Goal: Navigation & Orientation: Find specific page/section

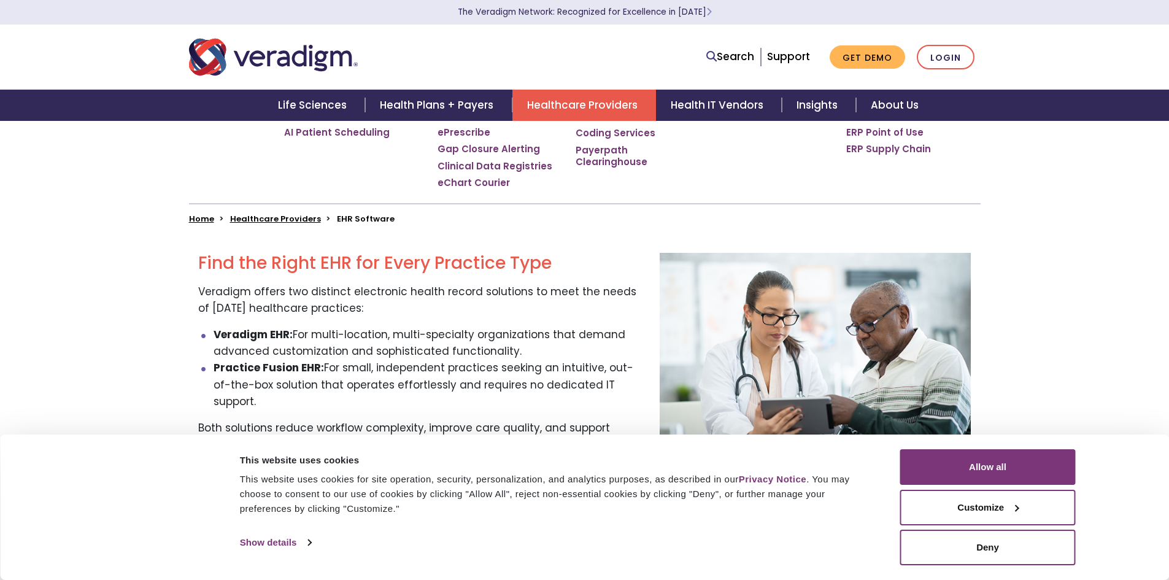
scroll to position [271, 0]
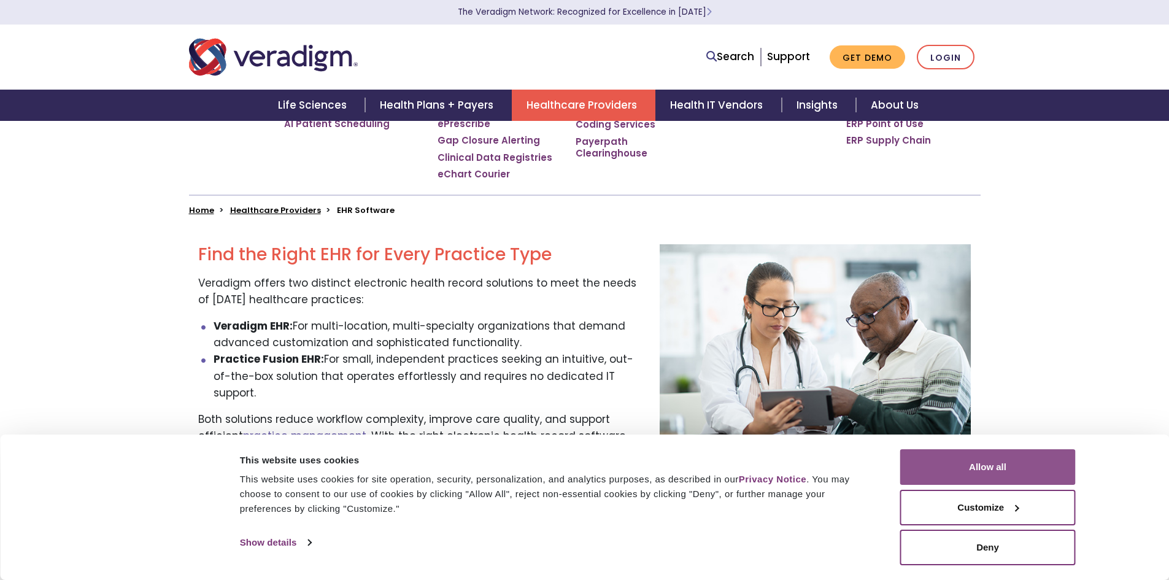
click at [998, 474] on button "Allow all" at bounding box center [988, 467] width 176 height 36
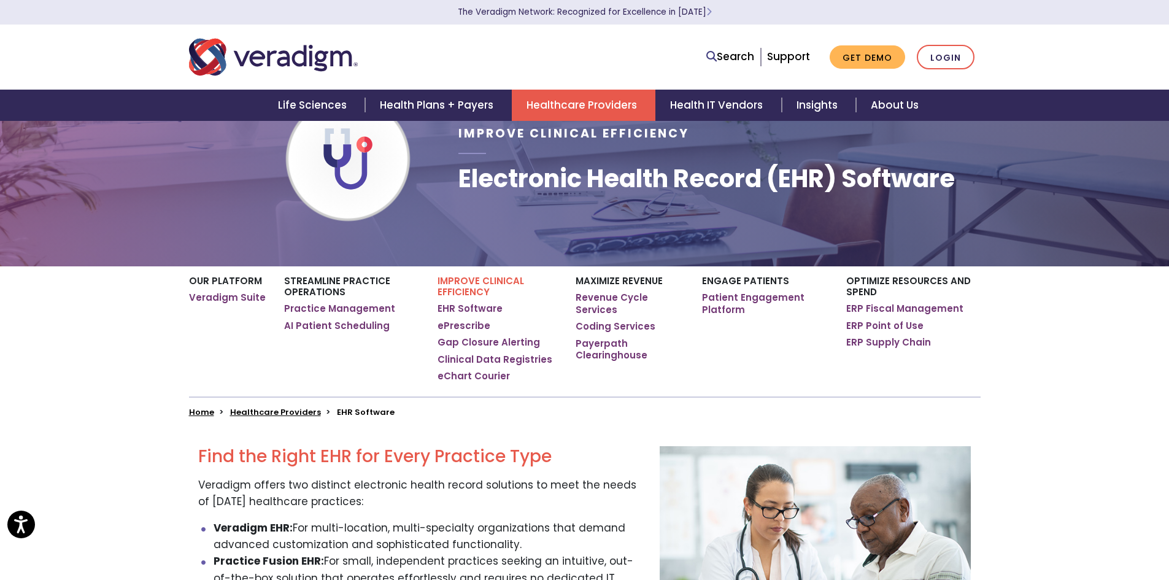
scroll to position [0, 0]
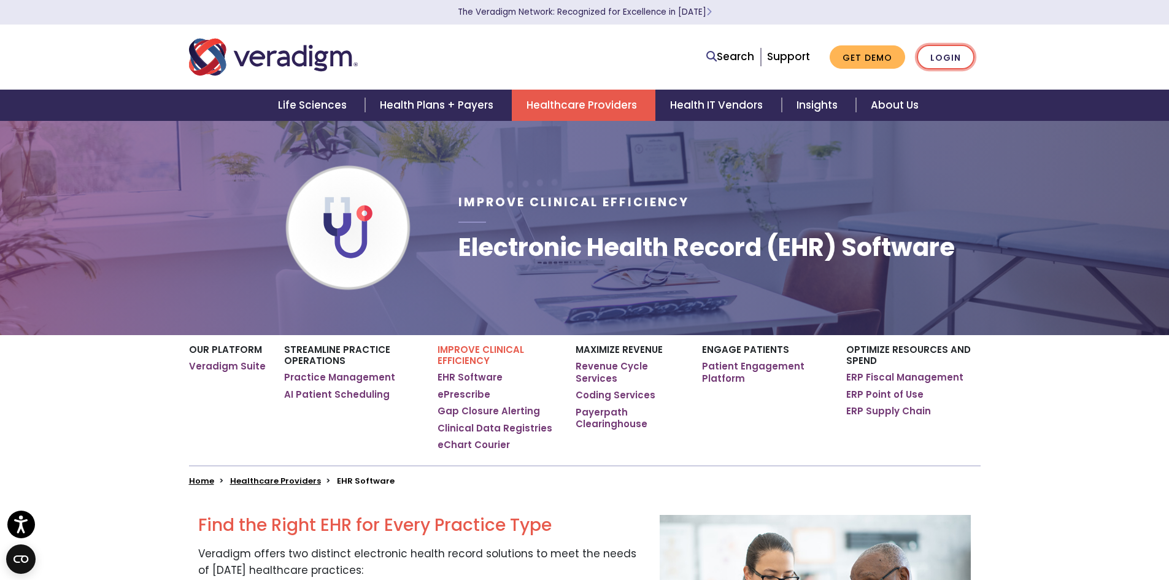
click at [951, 58] on link "Login" at bounding box center [946, 57] width 58 height 25
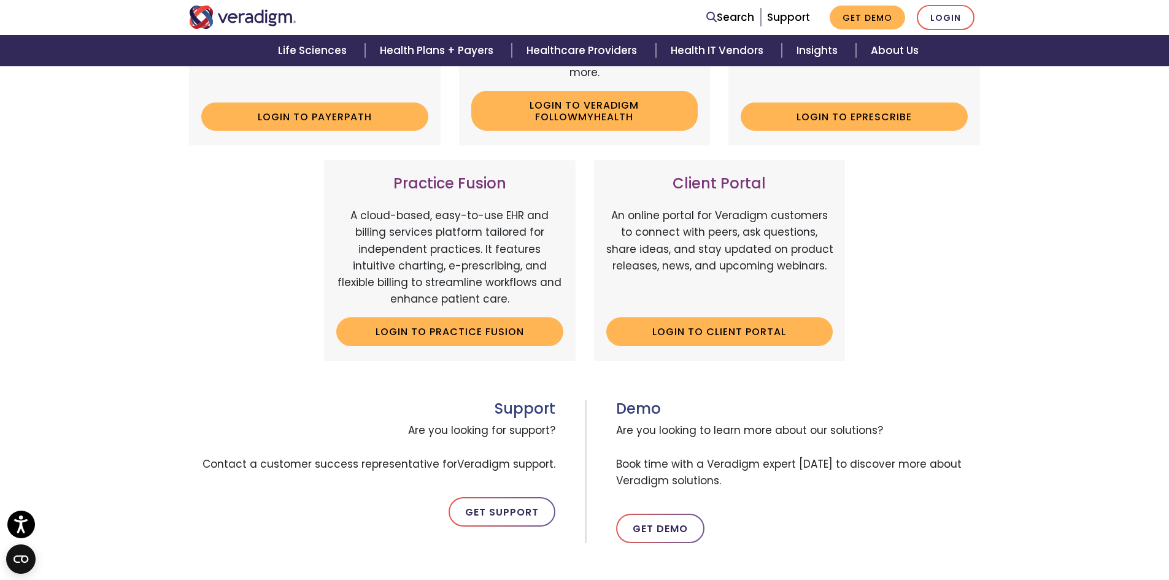
scroll to position [336, 0]
click at [248, 279] on div "Payerpath Web-based, user-friendly solutions that help providers and practice a…" at bounding box center [585, 146] width 810 height 458
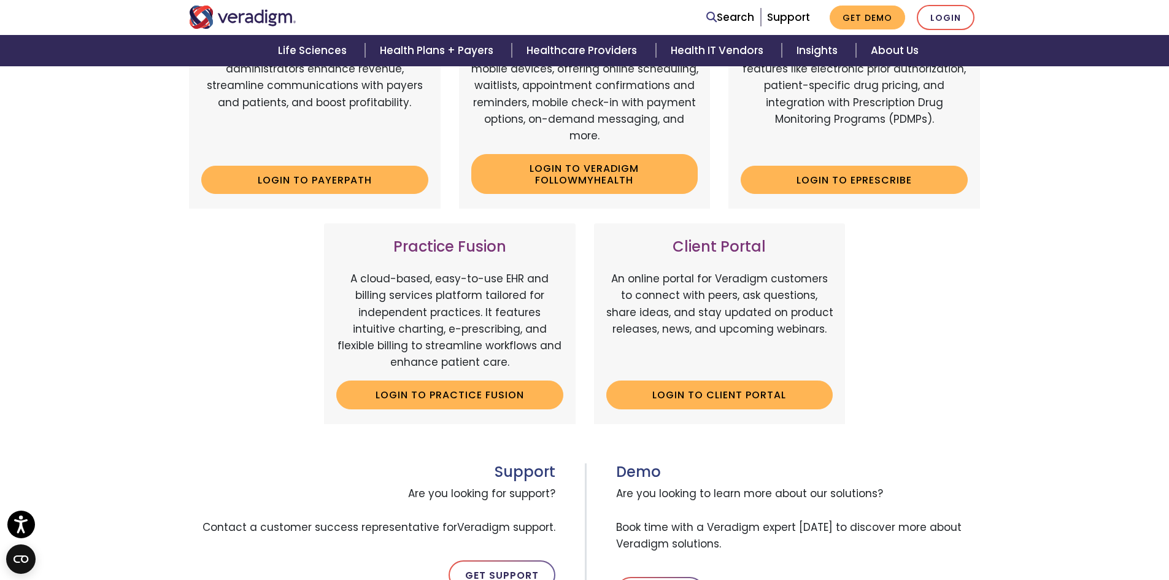
scroll to position [368, 0]
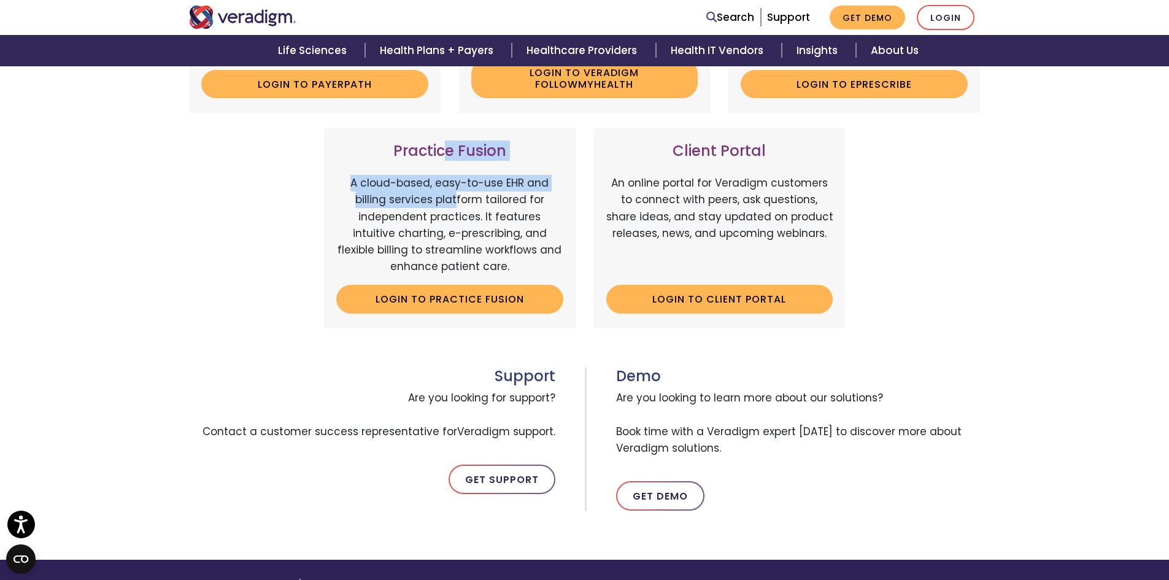
drag, startPoint x: 447, startPoint y: 162, endPoint x: 458, endPoint y: 203, distance: 42.7
click at [458, 203] on div "Practice Fusion A cloud-based, easy-to-use EHR and billing services platform ta…" at bounding box center [450, 228] width 252 height 200
click at [225, 231] on div "Payerpath Web-based, user-friendly solutions that help providers and practice a…" at bounding box center [585, 114] width 810 height 458
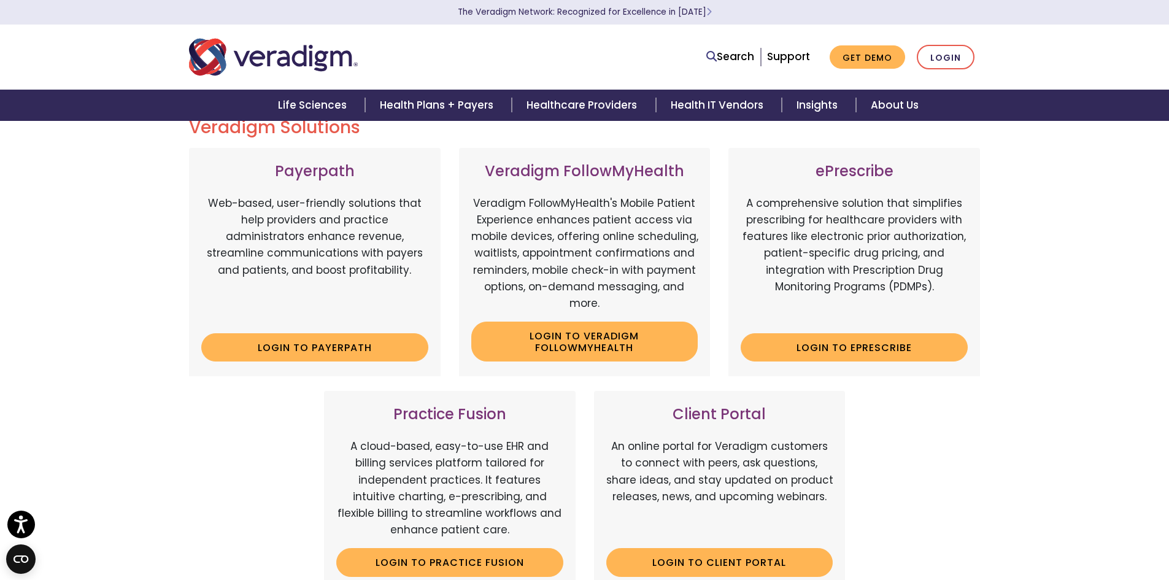
scroll to position [0, 0]
